Goal: Navigation & Orientation: Find specific page/section

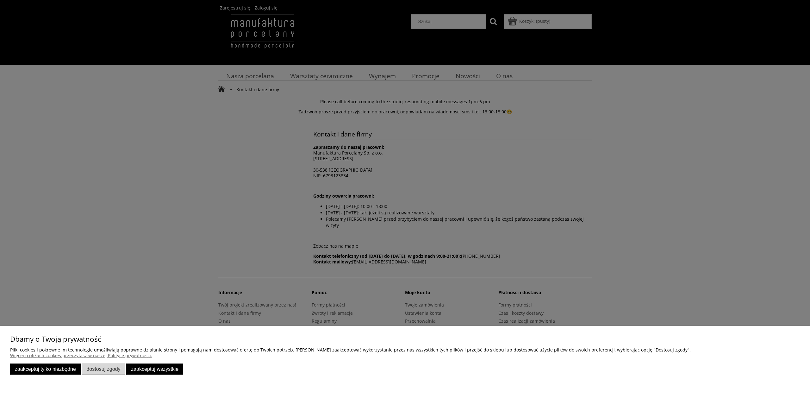
click at [63, 368] on button "Zaakceptuj tylko niezbędne" at bounding box center [45, 368] width 71 height 11
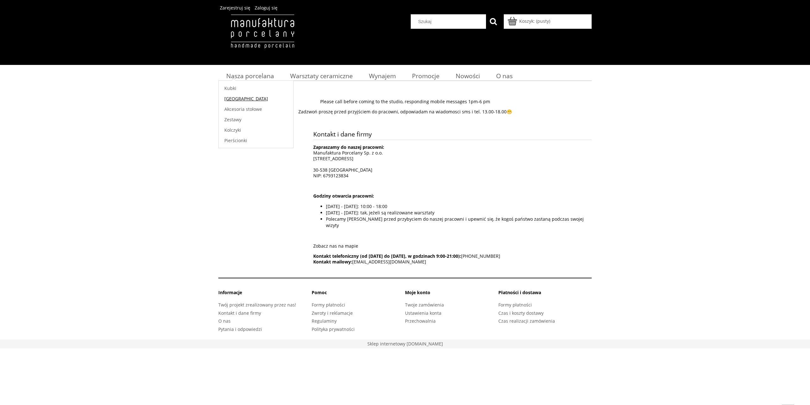
click at [233, 100] on span "[GEOGRAPHIC_DATA]" at bounding box center [246, 99] width 44 height 6
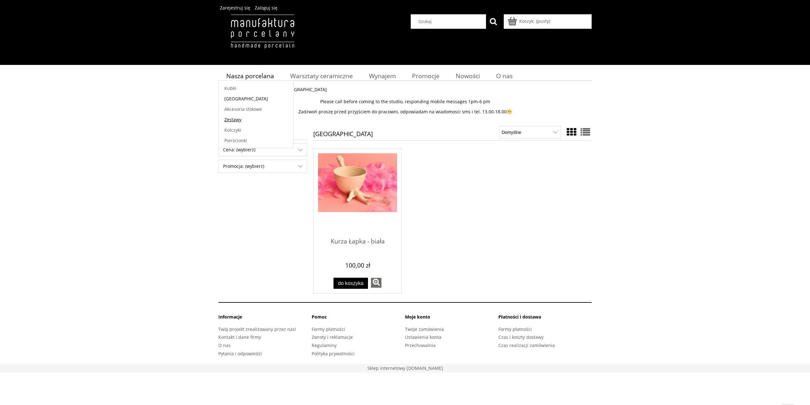
click at [232, 118] on span "Zestawy" at bounding box center [232, 119] width 17 height 6
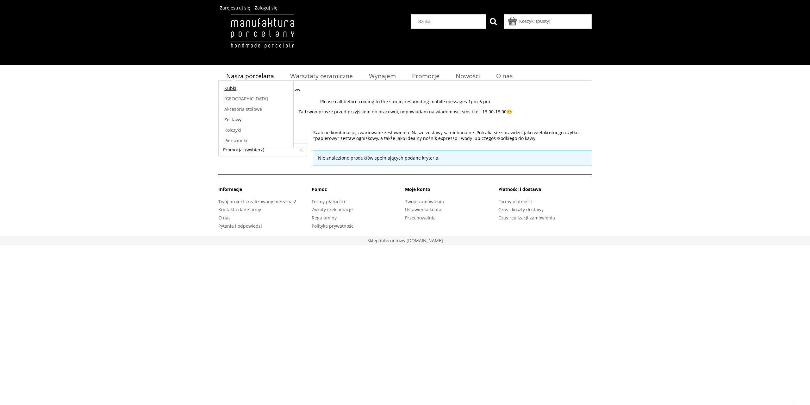
click at [233, 88] on span "Kubki" at bounding box center [230, 88] width 12 height 6
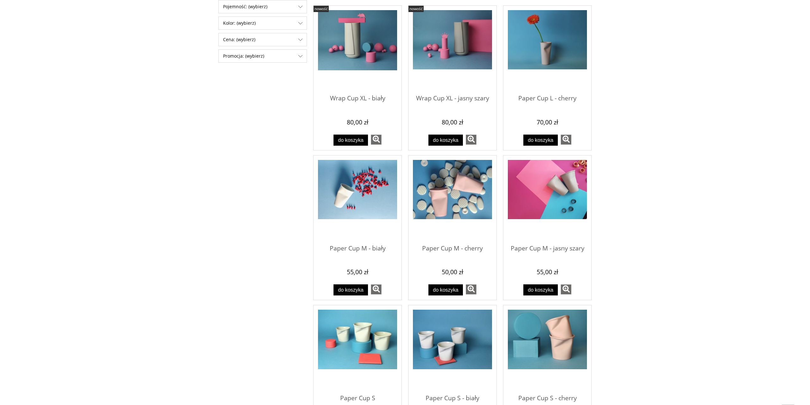
scroll to position [197, 0]
